Goal: Task Accomplishment & Management: Manage account settings

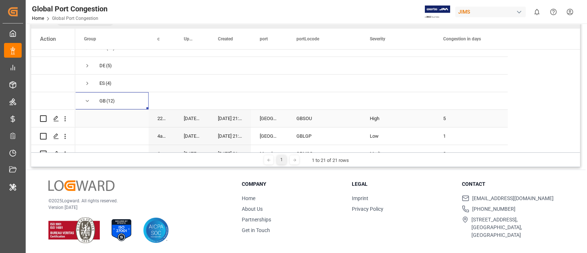
scroll to position [2, 0]
click at [317, 116] on div "GBSOU" at bounding box center [324, 118] width 73 height 17
click at [395, 132] on div "Low" at bounding box center [398, 136] width 56 height 17
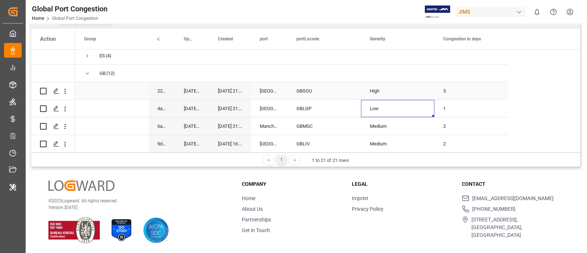
scroll to position [91, 0]
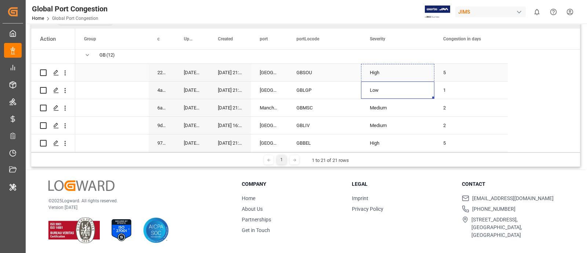
drag, startPoint x: 433, startPoint y: 94, endPoint x: 431, endPoint y: 71, distance: 23.6
click at [431, 71] on div "AU (4) CA (1) CN (13) DE (5) ES (4) GB (12) HK (1) ID (9) IN (9) IT (1) JP (7) …" at bounding box center [291, 248] width 432 height 581
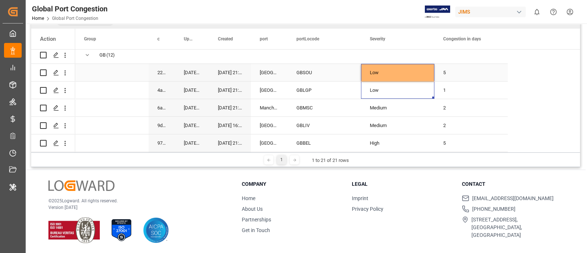
click at [446, 69] on div "5" at bounding box center [470, 72] width 73 height 17
type input "1"
click at [398, 72] on div "Low" at bounding box center [398, 72] width 56 height 17
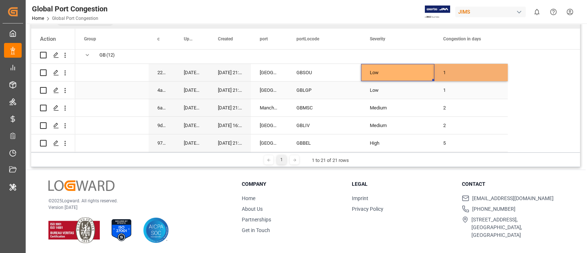
click at [378, 85] on div "Low" at bounding box center [398, 90] width 56 height 17
click at [310, 85] on div "GBLGP" at bounding box center [324, 89] width 73 height 17
click at [448, 85] on div "1" at bounding box center [470, 89] width 73 height 17
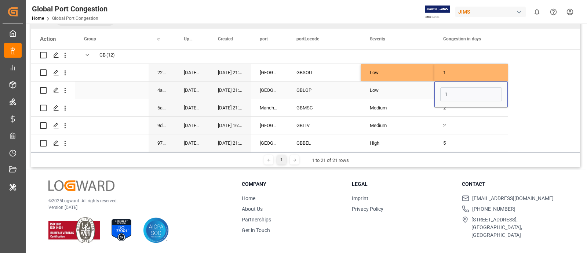
click at [448, 87] on input "1" at bounding box center [471, 94] width 62 height 14
type input "0"
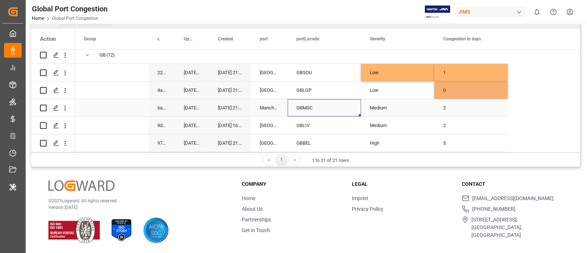
click at [342, 105] on div "GBMSC" at bounding box center [324, 107] width 73 height 17
click at [296, 104] on div "GBMSC" at bounding box center [324, 107] width 73 height 17
click at [315, 120] on div "GBLIV" at bounding box center [324, 125] width 73 height 17
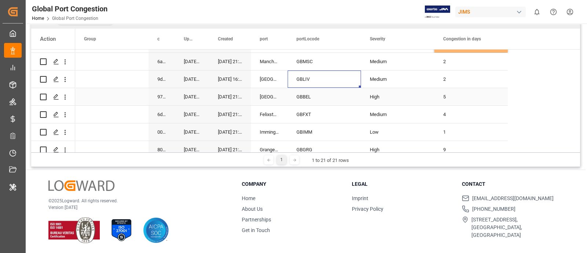
click at [321, 96] on div "GBBEL" at bounding box center [324, 96] width 73 height 17
click at [442, 94] on div "5" at bounding box center [470, 96] width 73 height 17
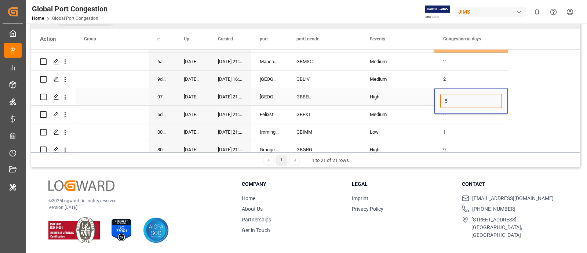
click at [442, 94] on input "5" at bounding box center [471, 101] width 62 height 14
type input "16"
click at [380, 88] on div "High" at bounding box center [398, 96] width 56 height 17
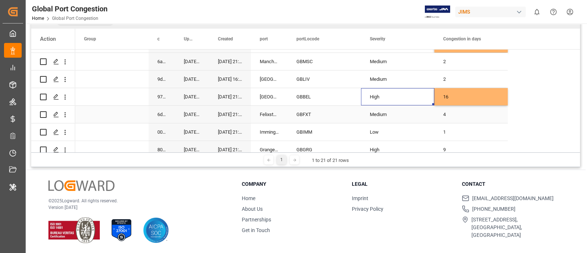
click at [323, 106] on div "GBFXT" at bounding box center [324, 114] width 73 height 17
click at [401, 133] on div "Low" at bounding box center [398, 132] width 56 height 17
drag, startPoint x: 434, startPoint y: 135, endPoint x: 437, endPoint y: 115, distance: 20.4
click at [434, 118] on div "AU (4) CA (1) CN (13) DE (5) ES (4) GB (12) HK (1) ID (9) IN (9) IT (1) JP (7) …" at bounding box center [291, 202] width 432 height 581
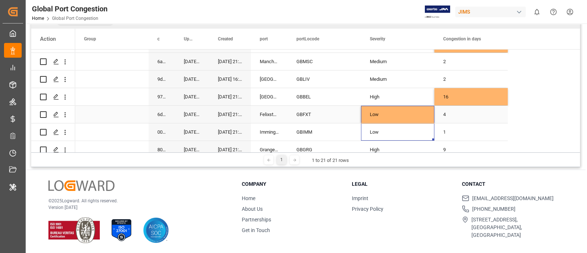
click at [448, 109] on div "4" at bounding box center [470, 114] width 73 height 17
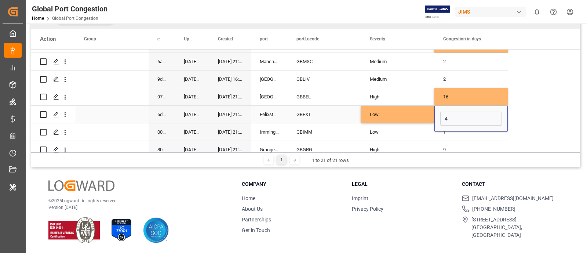
type input "1"
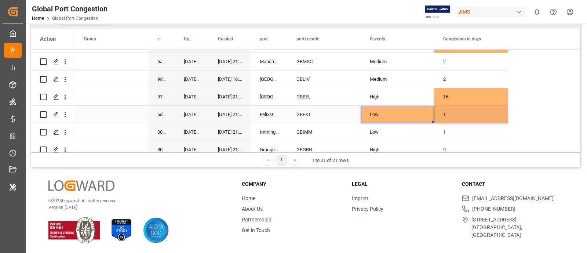
click at [407, 107] on div "Low" at bounding box center [398, 114] width 56 height 17
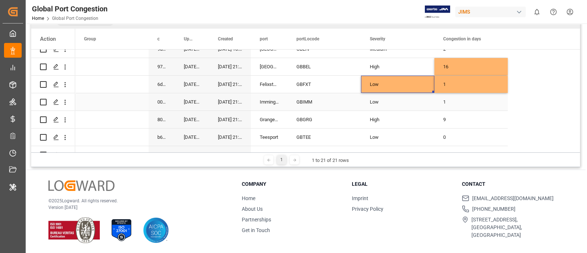
scroll to position [168, 0]
click at [320, 103] on div "GBIMM" at bounding box center [324, 100] width 73 height 17
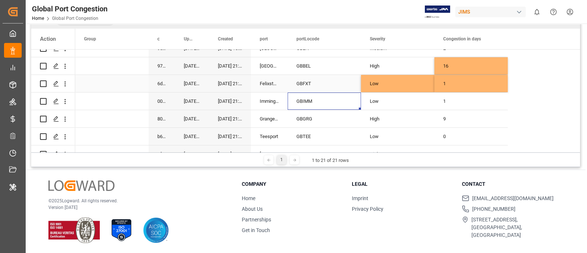
scroll to position [2, 0]
click at [314, 114] on div "GBGRG" at bounding box center [324, 118] width 73 height 17
click at [400, 96] on div "Low" at bounding box center [398, 101] width 56 height 17
drag, startPoint x: 433, startPoint y: 106, endPoint x: 433, endPoint y: 119, distance: 13.6
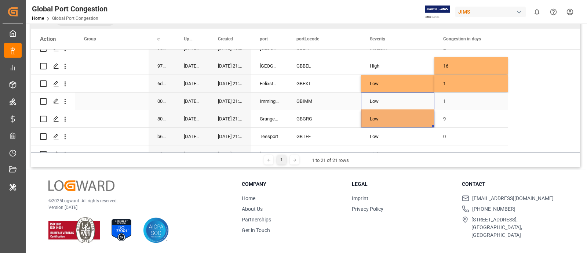
click at [501, 92] on div "1" at bounding box center [470, 100] width 73 height 17
drag, startPoint x: 506, startPoint y: 106, endPoint x: 503, endPoint y: 120, distance: 14.3
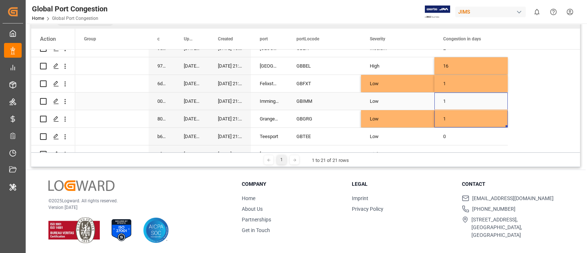
scroll to position [215, 0]
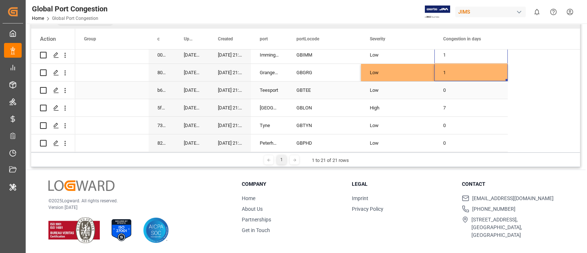
click at [306, 86] on div "GBTEE" at bounding box center [324, 89] width 73 height 17
click at [308, 110] on div "GBLON" at bounding box center [324, 107] width 73 height 17
click at [317, 123] on div "GBTYN" at bounding box center [324, 125] width 73 height 17
click at [329, 140] on div "GBPHD" at bounding box center [324, 142] width 73 height 17
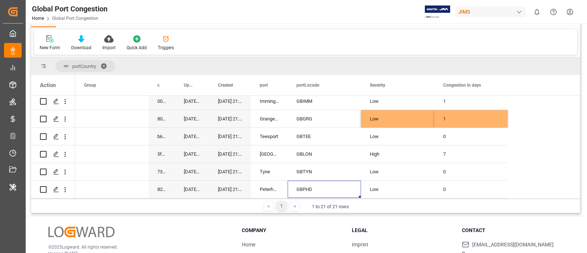
scroll to position [0, 0]
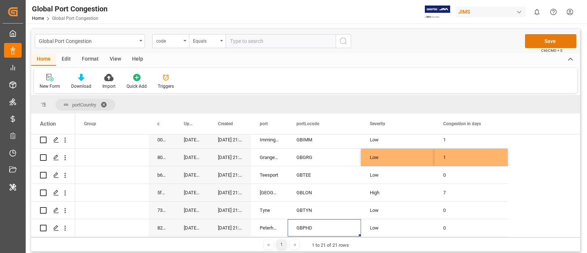
click at [543, 39] on button "Save" at bounding box center [550, 41] width 51 height 14
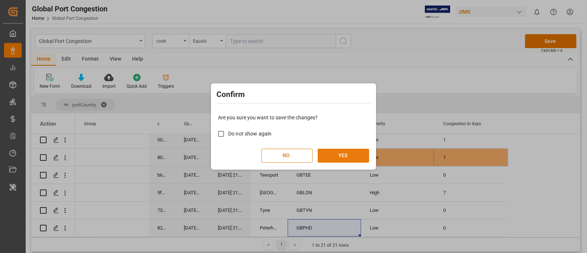
click at [340, 151] on button "YES" at bounding box center [343, 156] width 51 height 14
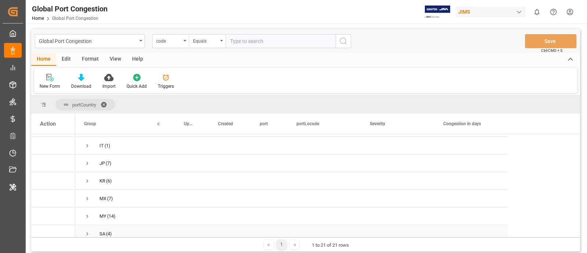
scroll to position [123, 0]
click at [89, 162] on span "Press SPACE to select this row." at bounding box center [87, 161] width 7 height 7
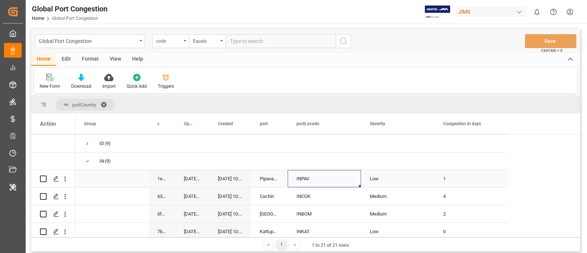
click at [299, 178] on div "INPAV" at bounding box center [324, 178] width 73 height 17
click at [314, 195] on div "INCOK" at bounding box center [324, 195] width 73 height 17
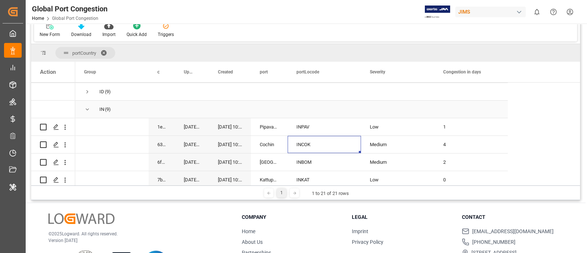
scroll to position [85, 0]
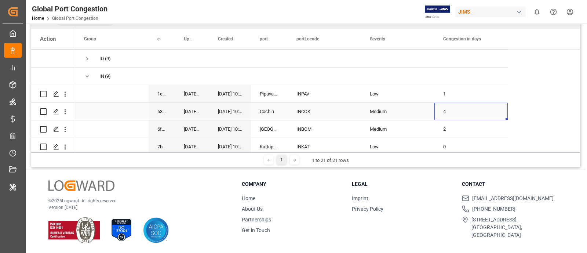
click at [446, 110] on div "4" at bounding box center [470, 111] width 73 height 17
click at [446, 110] on input "4" at bounding box center [471, 116] width 62 height 14
type input "2"
click at [395, 110] on div "Medium" at bounding box center [398, 111] width 56 height 17
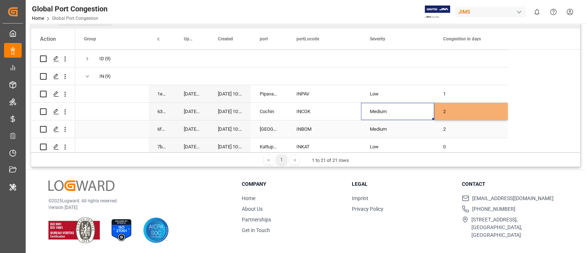
click at [311, 122] on div "INBOM" at bounding box center [324, 128] width 73 height 17
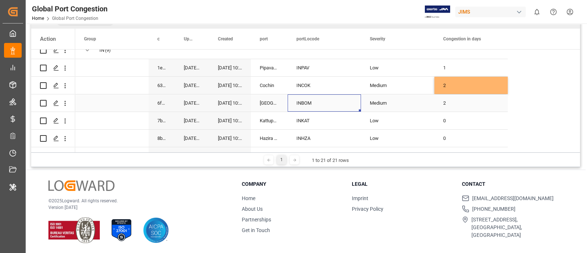
scroll to position [168, 0]
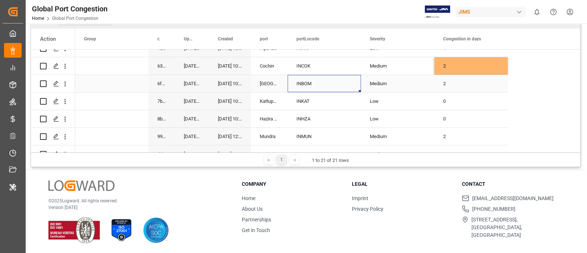
click at [324, 80] on div "INBOM" at bounding box center [324, 83] width 73 height 17
click at [406, 80] on div "Medium" at bounding box center [398, 83] width 56 height 17
click at [422, 84] on icon "open menu" at bounding box center [420, 88] width 9 height 9
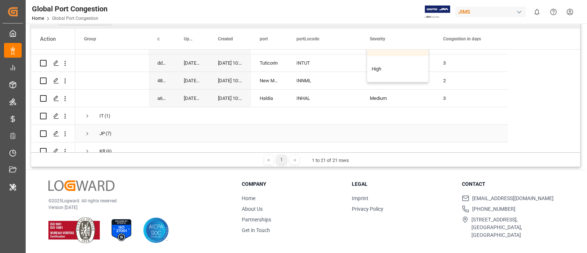
scroll to position [260, 0]
click at [391, 65] on div "High" at bounding box center [397, 68] width 61 height 26
type input "High"
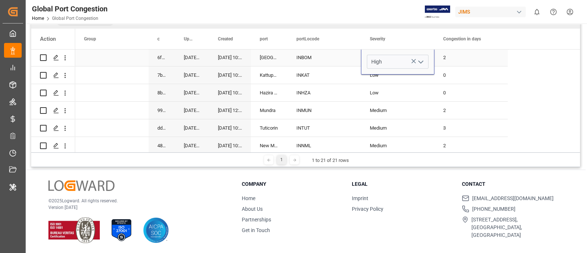
scroll to position [123, 0]
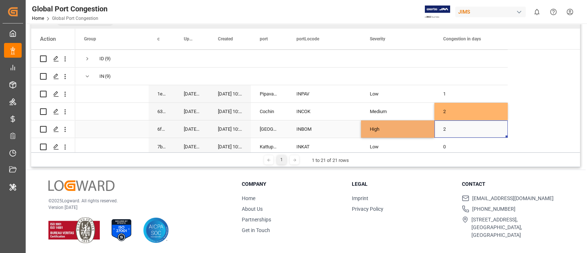
click at [447, 128] on div "2" at bounding box center [470, 128] width 73 height 17
type input "6"
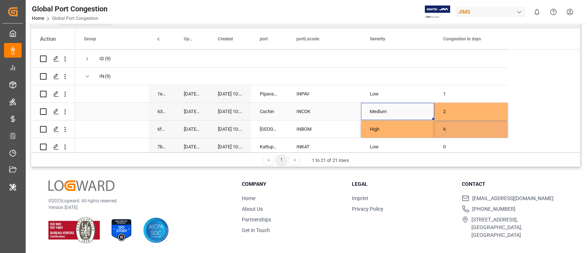
click at [401, 120] on div "Medium" at bounding box center [398, 111] width 56 height 17
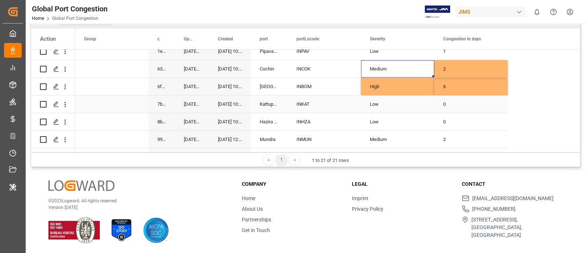
scroll to position [167, 0]
click at [311, 102] on div "INKAT" at bounding box center [324, 102] width 73 height 17
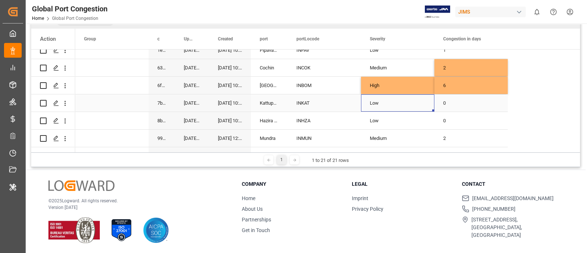
click at [403, 101] on div "Low" at bounding box center [398, 103] width 56 height 17
click at [422, 106] on icon "open menu" at bounding box center [420, 107] width 9 height 9
click at [448, 99] on div "0" at bounding box center [470, 102] width 73 height 17
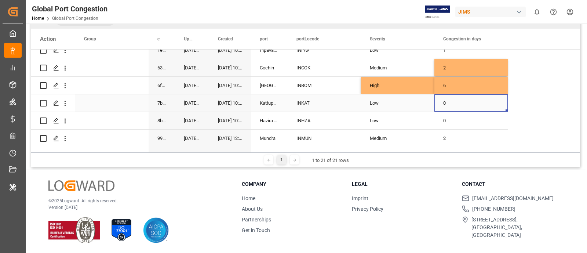
click at [448, 99] on div "0" at bounding box center [470, 102] width 73 height 17
click at [448, 100] on input "0" at bounding box center [471, 107] width 62 height 14
type input "1"
click at [387, 100] on div "Low" at bounding box center [398, 103] width 56 height 17
click at [319, 122] on div "INHZA" at bounding box center [324, 120] width 73 height 17
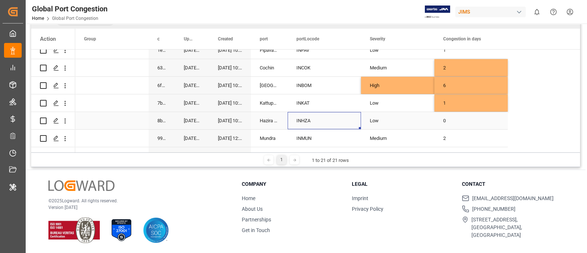
click at [397, 114] on div "Low" at bounding box center [398, 120] width 56 height 17
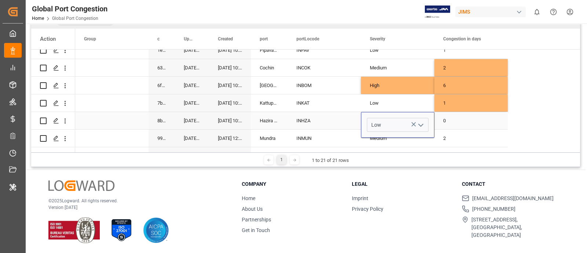
click at [425, 124] on icon "open menu" at bounding box center [420, 125] width 9 height 9
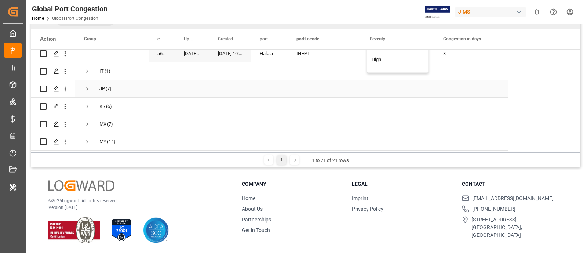
scroll to position [0, 0]
click at [395, 63] on div "High" at bounding box center [397, 60] width 61 height 26
type input "High"
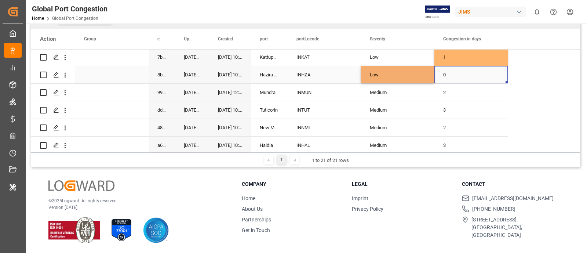
click at [446, 73] on div "0" at bounding box center [470, 74] width 73 height 17
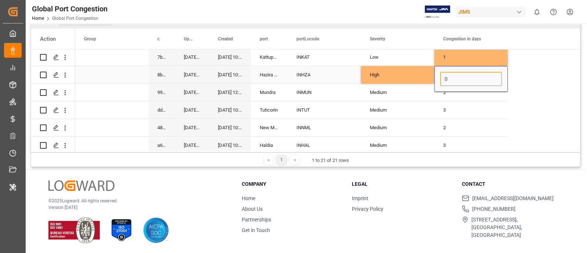
click at [446, 73] on input "0" at bounding box center [471, 79] width 62 height 14
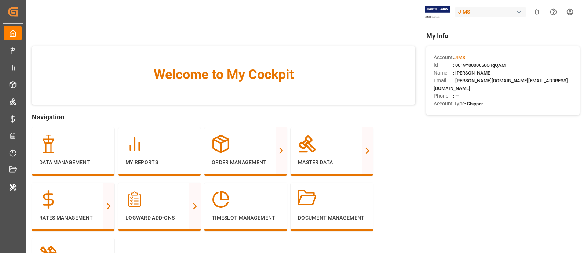
click at [520, 12] on div "button" at bounding box center [518, 11] width 7 height 7
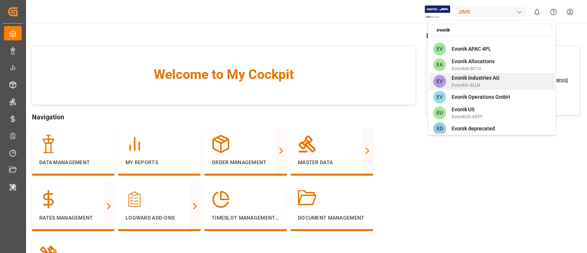
type input "evonik"
click at [501, 83] on div "EV Evonik Industries AG EvonikIn-6LLN" at bounding box center [491, 81] width 125 height 17
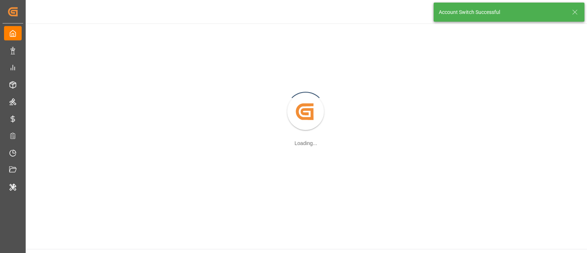
click at [575, 13] on icon at bounding box center [574, 12] width 9 height 9
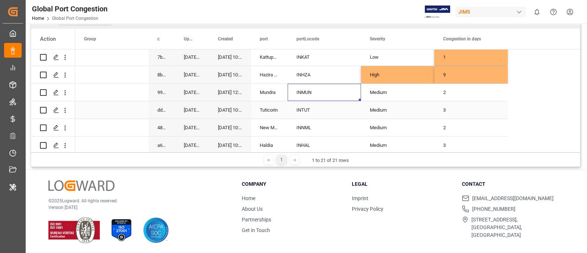
click at [321, 107] on div "INTUT" at bounding box center [324, 109] width 73 height 17
click at [394, 112] on div "Medium" at bounding box center [398, 110] width 56 height 17
click at [400, 112] on div "Medium" at bounding box center [398, 110] width 56 height 17
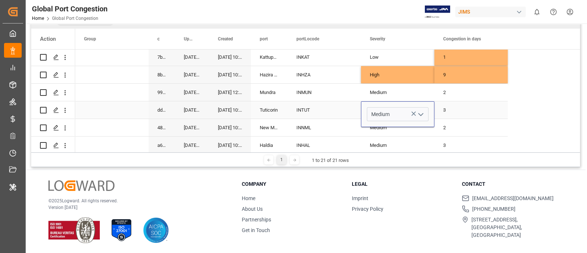
click at [421, 115] on icon "open menu" at bounding box center [420, 114] width 9 height 9
click at [372, 129] on div "Low" at bounding box center [397, 135] width 61 height 26
type input "Low"
click at [443, 110] on div "3" at bounding box center [470, 109] width 73 height 17
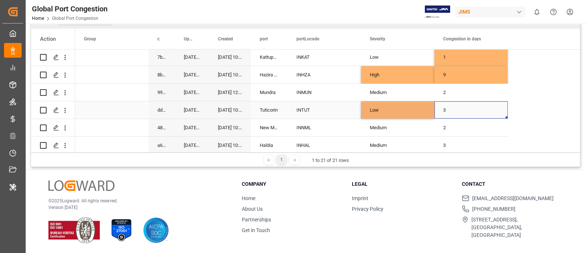
click at [443, 110] on div "3" at bounding box center [470, 109] width 73 height 17
click at [443, 110] on input "3" at bounding box center [471, 114] width 62 height 14
type input "1"
click at [529, 112] on div "AU (4) CA (1) CN (13) DE (5) ES (4) GB (12) HK (1) ID (9) IN (9) IT (1) JP (7) 1" at bounding box center [327, 101] width 505 height 528
click at [409, 105] on div "Low" at bounding box center [398, 110] width 56 height 17
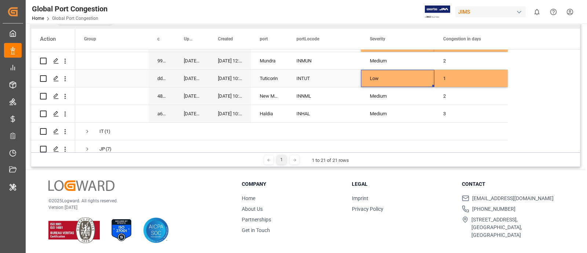
scroll to position [258, 0]
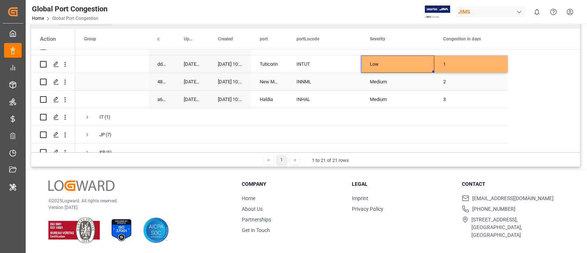
click at [314, 76] on div "INNML" at bounding box center [324, 81] width 73 height 17
click at [313, 91] on div "INHAL" at bounding box center [324, 99] width 73 height 17
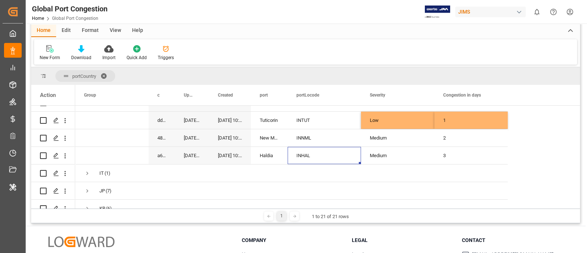
scroll to position [0, 0]
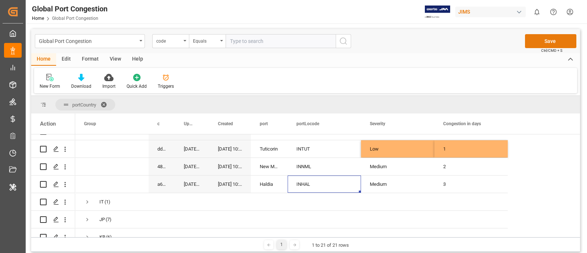
click at [544, 38] on button "Save" at bounding box center [550, 41] width 51 height 14
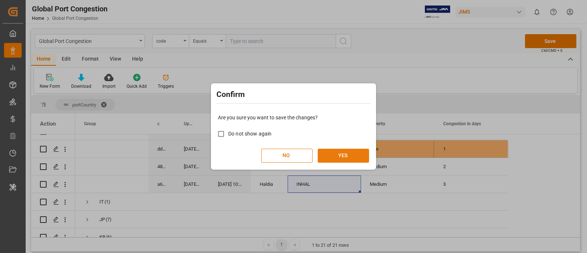
click at [342, 153] on button "YES" at bounding box center [343, 156] width 51 height 14
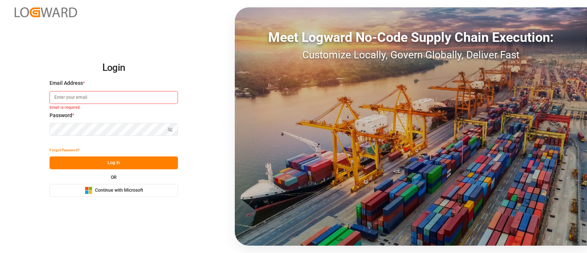
type input "[PERSON_NAME][DOMAIN_NAME][EMAIL_ADDRESS][DOMAIN_NAME]"
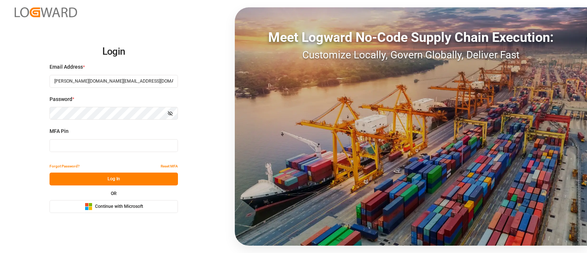
type input "702435"
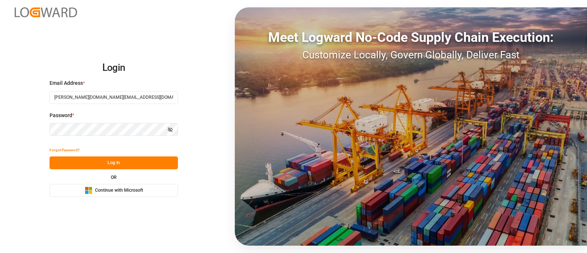
click at [111, 163] on button "Log In" at bounding box center [114, 162] width 128 height 13
type input "[PERSON_NAME][DOMAIN_NAME][EMAIL_ADDRESS][DOMAIN_NAME]"
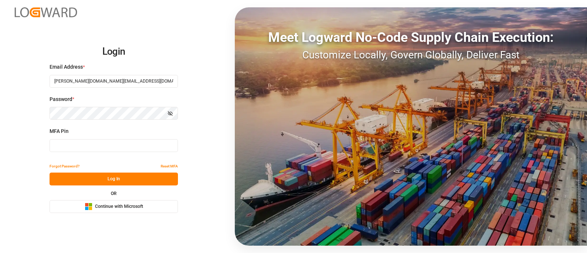
type input "574810"
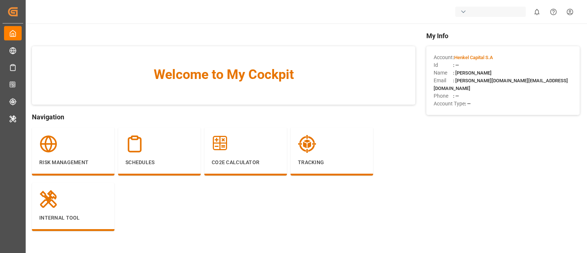
click at [464, 12] on div "button" at bounding box center [463, 11] width 7 height 7
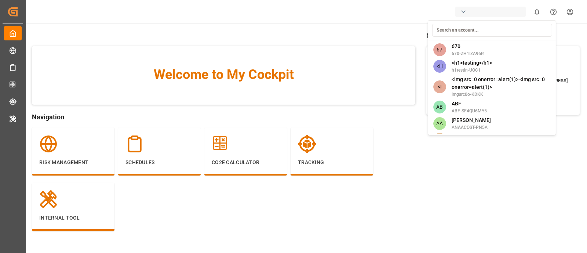
click at [464, 27] on input at bounding box center [492, 30] width 120 height 13
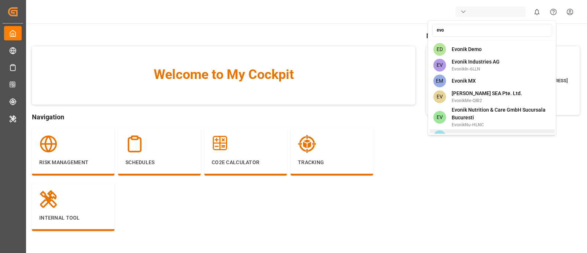
scroll to position [406, 0]
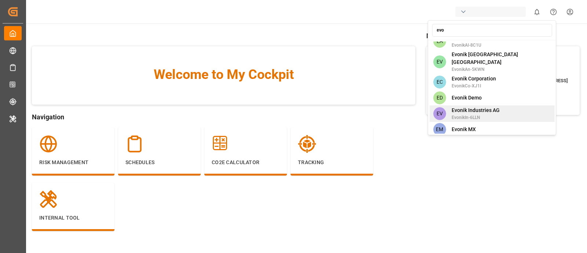
type input "evo"
click at [486, 106] on span "Evonik Industries AG" at bounding box center [476, 110] width 48 height 8
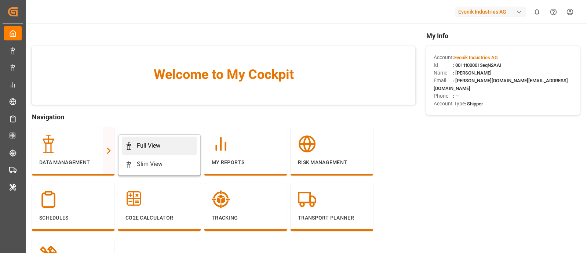
click at [154, 145] on div "Full View" at bounding box center [148, 145] width 23 height 9
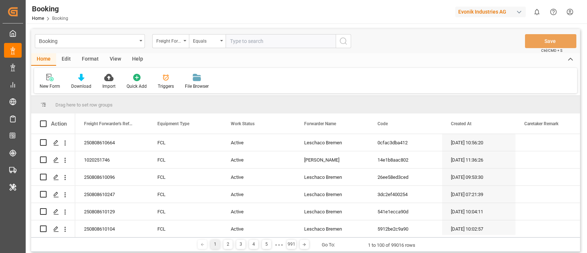
click at [94, 58] on div "Format" at bounding box center [90, 59] width 28 height 12
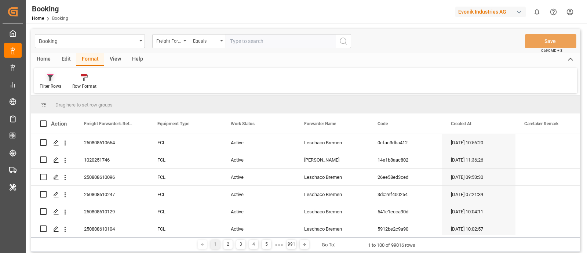
click at [54, 84] on div "Filter Rows" at bounding box center [51, 86] width 22 height 7
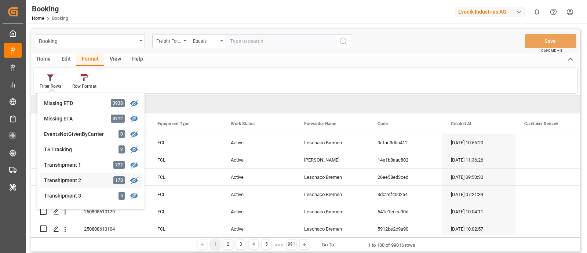
scroll to position [277, 0]
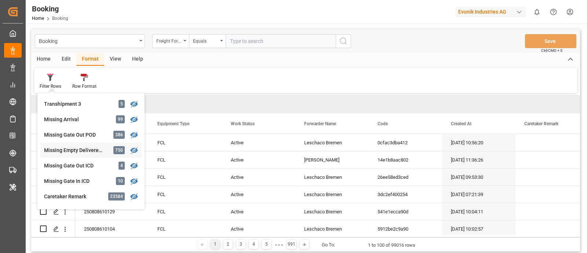
click at [79, 151] on div "Missing Empty Delivered Depot" at bounding box center [76, 150] width 64 height 8
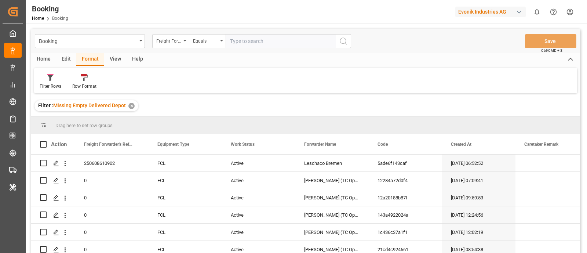
click at [114, 57] on div "View" at bounding box center [115, 59] width 22 height 12
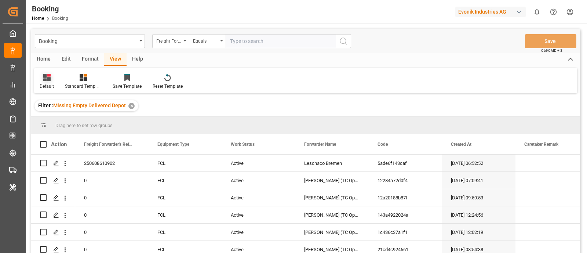
click at [43, 87] on div "Default" at bounding box center [47, 86] width 14 height 7
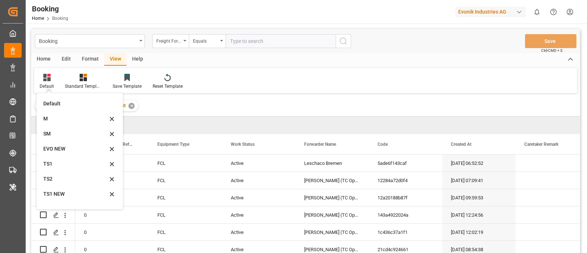
click at [53, 131] on div "SM" at bounding box center [75, 134] width 64 height 8
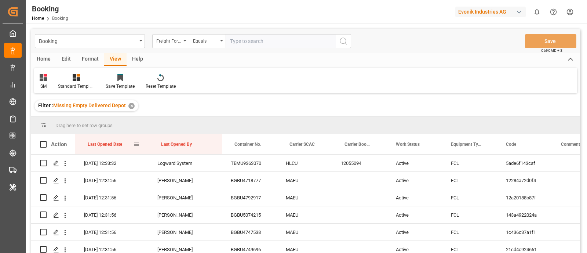
click at [128, 142] on div "Last Opened Date" at bounding box center [110, 144] width 45 height 20
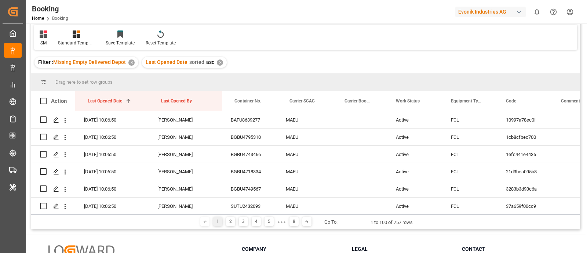
scroll to position [91, 0]
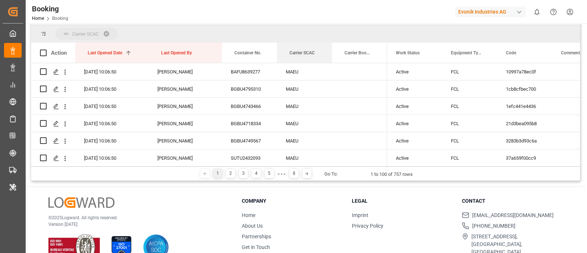
drag, startPoint x: 293, startPoint y: 50, endPoint x: 293, endPoint y: 36, distance: 14.7
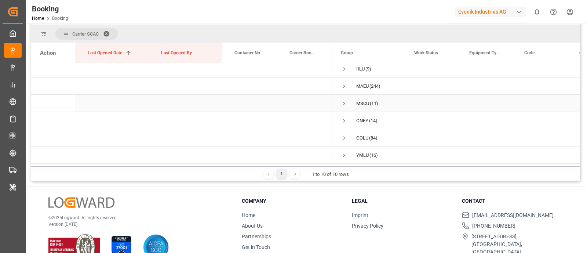
scroll to position [108, 0]
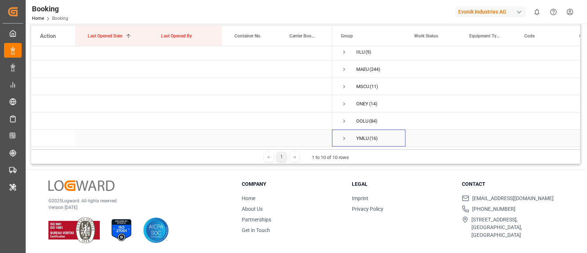
click at [344, 136] on span "Press SPACE to select this row." at bounding box center [344, 138] width 7 height 7
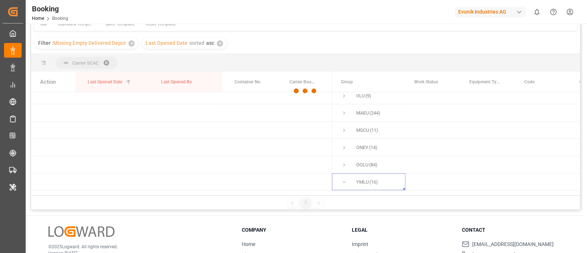
scroll to position [0, 0]
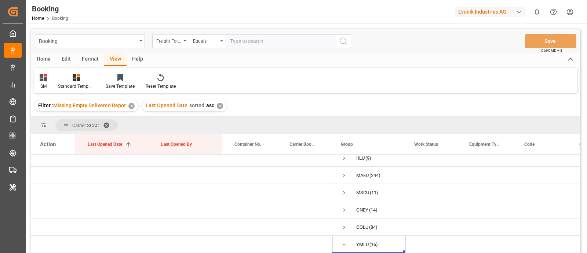
click at [342, 106] on div "Filter : Missing Empty Delivered Depot ✕ Last Opened Date sorted asc ✕" at bounding box center [305, 105] width 549 height 21
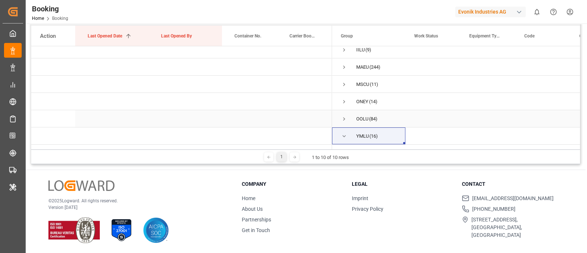
scroll to position [108, 0]
click at [420, 160] on div "1 1 to 10 of 10 rows" at bounding box center [305, 156] width 549 height 15
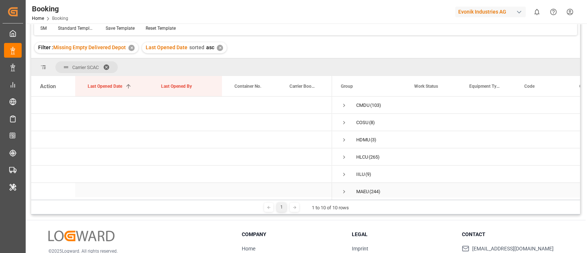
scroll to position [0, 0]
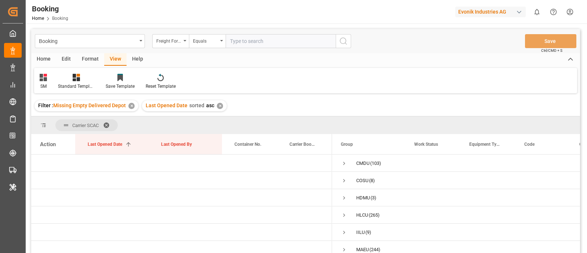
click at [91, 58] on div "Format" at bounding box center [90, 59] width 28 height 12
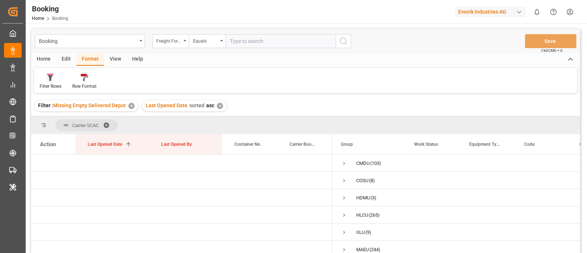
click at [52, 87] on div "Filter Rows" at bounding box center [51, 86] width 22 height 7
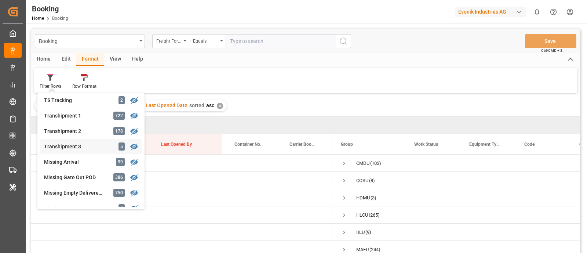
scroll to position [281, 0]
click at [82, 134] on div "Booking Freight Forwarder's Reference No. Equals Save Ctrl/CMD + S Home Edit Fo…" at bounding box center [305, 150] width 549 height 243
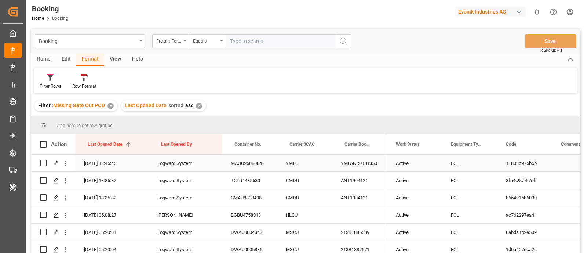
scroll to position [45, 0]
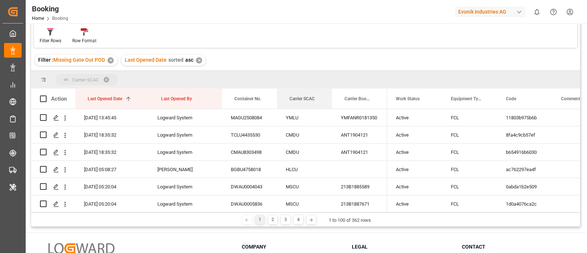
drag, startPoint x: 301, startPoint y: 95, endPoint x: 304, endPoint y: 85, distance: 10.6
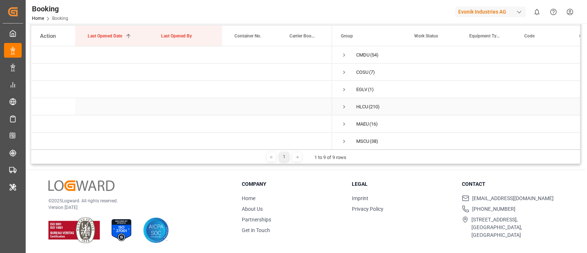
scroll to position [62, 0]
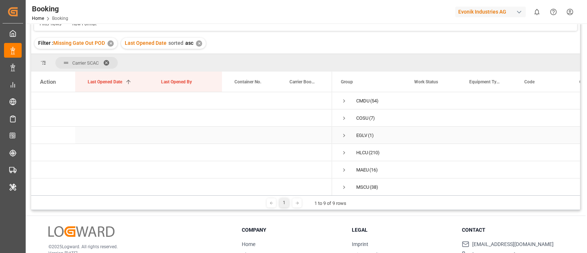
click at [345, 135] on span "Press SPACE to select this row." at bounding box center [344, 135] width 7 height 7
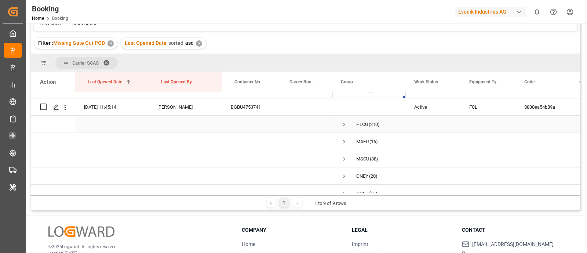
scroll to position [0, 0]
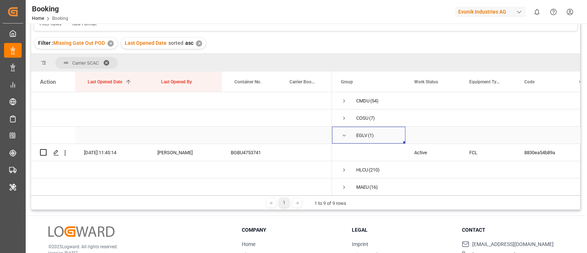
click at [345, 134] on span "Press SPACE to select this row." at bounding box center [344, 135] width 7 height 7
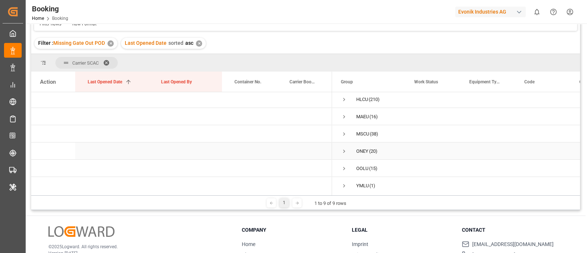
scroll to position [57, 0]
click at [346, 164] on span "Press SPACE to select this row." at bounding box center [344, 167] width 7 height 7
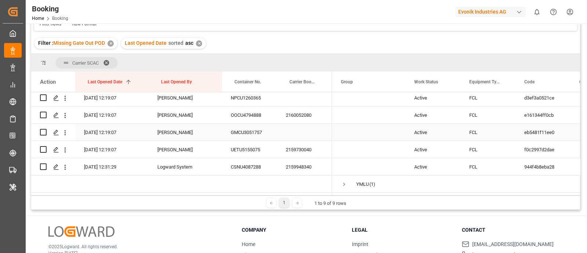
scroll to position [86, 0]
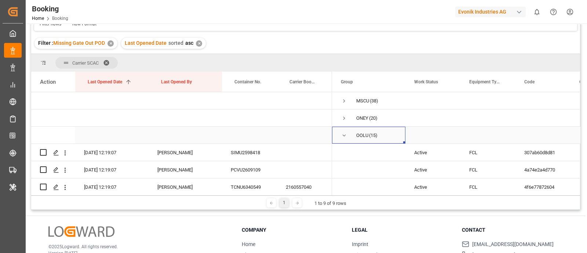
click at [345, 134] on span "Press SPACE to select this row." at bounding box center [344, 135] width 7 height 7
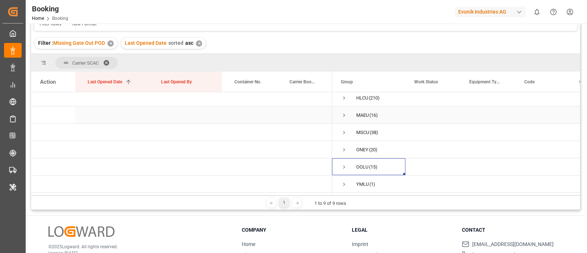
scroll to position [0, 0]
click at [345, 100] on span "Press SPACE to select this row." at bounding box center [344, 101] width 7 height 7
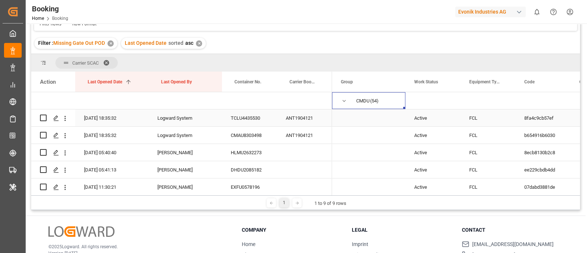
click at [311, 116] on div "ANT1904121" at bounding box center [304, 117] width 55 height 17
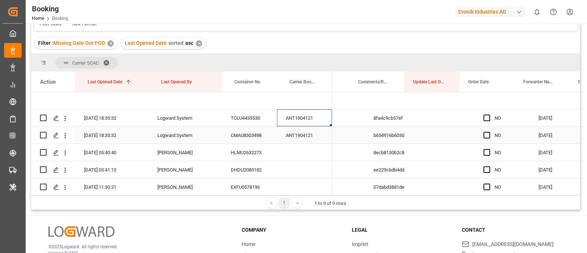
scroll to position [0, 284]
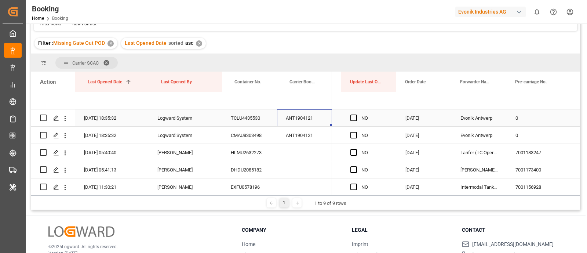
click at [348, 117] on div "NO" at bounding box center [369, 117] width 55 height 17
click at [354, 135] on span "Press SPACE to select this row." at bounding box center [353, 135] width 7 height 7
click at [356, 132] on input "Press SPACE to select this row." at bounding box center [356, 132] width 0 height 0
click at [351, 116] on span "Press SPACE to select this row." at bounding box center [353, 117] width 7 height 7
click at [356, 114] on input "Press SPACE to select this row." at bounding box center [356, 114] width 0 height 0
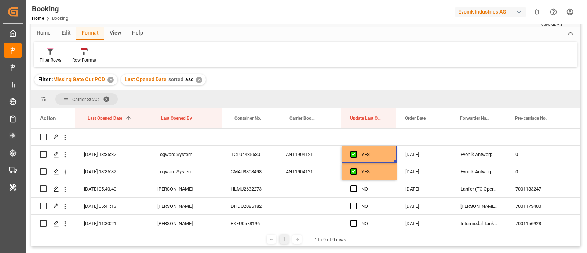
scroll to position [0, 0]
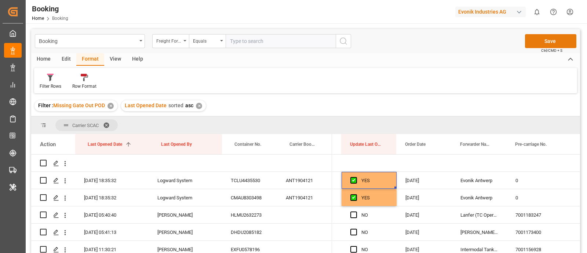
click at [547, 43] on button "Save" at bounding box center [550, 41] width 51 height 14
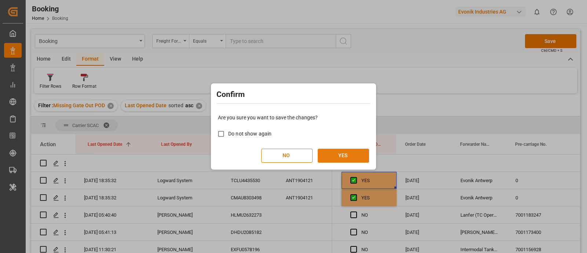
click at [345, 158] on button "YES" at bounding box center [343, 156] width 51 height 14
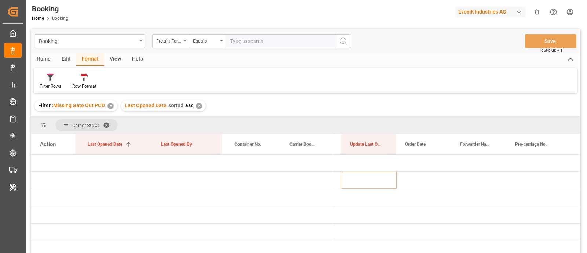
click at [56, 85] on div "Filter Rows" at bounding box center [51, 86] width 22 height 7
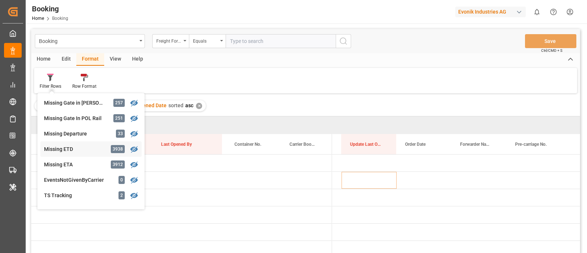
scroll to position [186, 0]
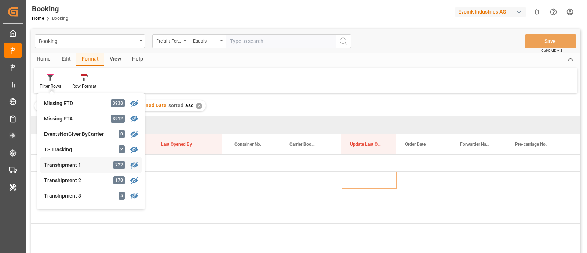
click at [77, 160] on div "Booking Freight Forwarder's Reference No. Equals Save Ctrl/CMD + S Home Edit Fo…" at bounding box center [305, 150] width 549 height 243
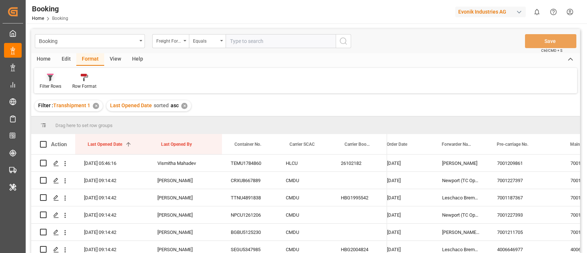
click at [55, 87] on div "Filter Rows" at bounding box center [51, 86] width 22 height 7
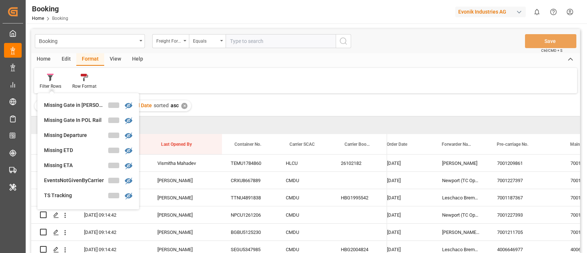
scroll to position [183, 0]
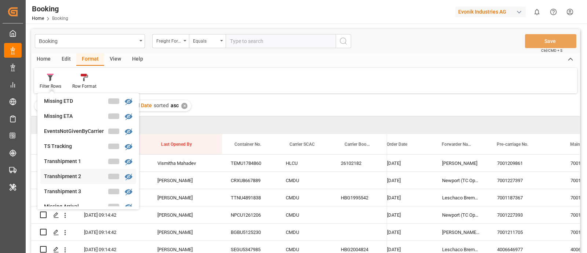
click at [79, 175] on div "Booking Freight Forwarder's Reference No. Equals Save Ctrl/CMD + S Home Edit Fo…" at bounding box center [305, 150] width 549 height 243
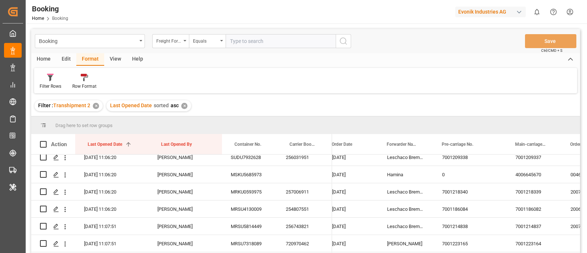
click at [574, 10] on html "Created by potrace 1.15, written by [PERSON_NAME] [DATE]-[DATE] Created by potr…" at bounding box center [293, 126] width 587 height 253
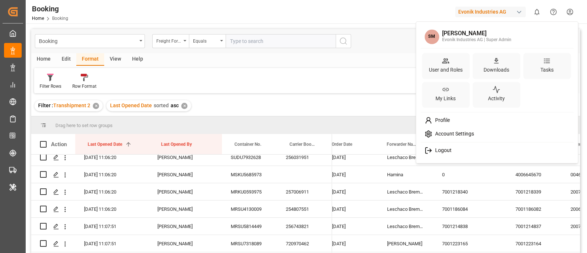
click at [449, 153] on span "Logout" at bounding box center [441, 150] width 19 height 7
